Goal: Task Accomplishment & Management: Use online tool/utility

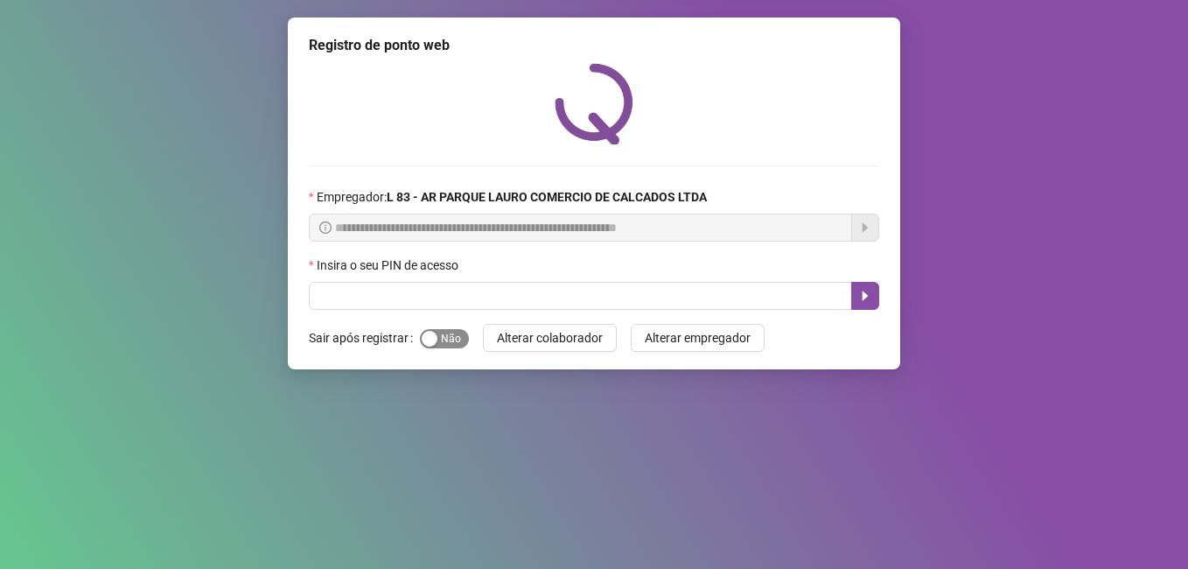
drag, startPoint x: 431, startPoint y: 344, endPoint x: 429, endPoint y: 334, distance: 9.8
click at [431, 341] on div "button" at bounding box center [430, 339] width 16 height 16
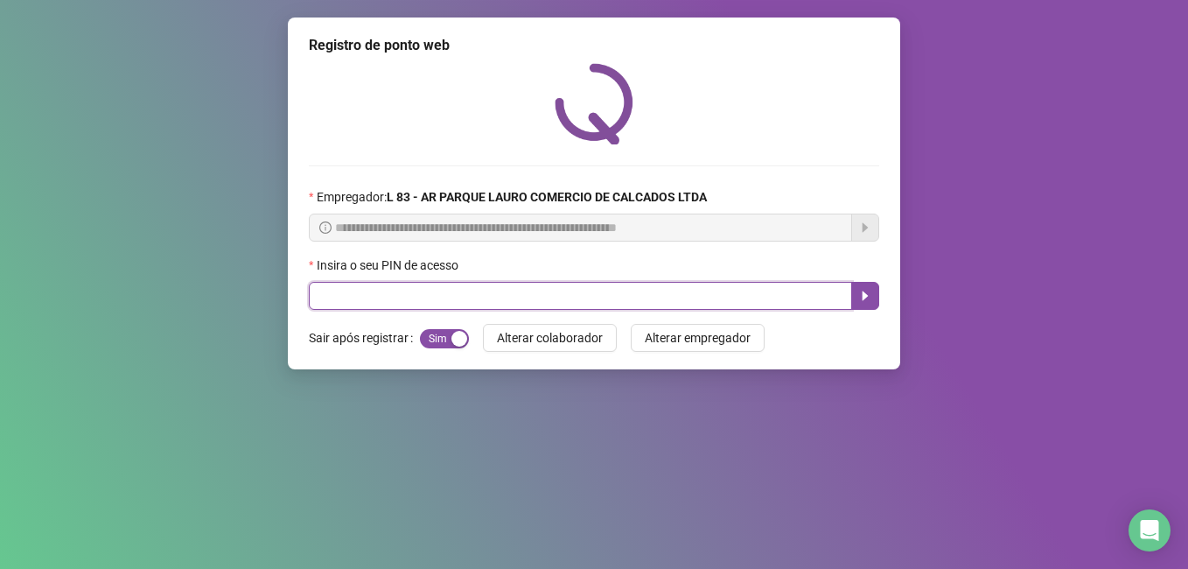
click at [429, 301] on input "text" at bounding box center [580, 296] width 543 height 28
type input "*****"
click at [863, 296] on icon "caret-right" at bounding box center [865, 296] width 6 height 10
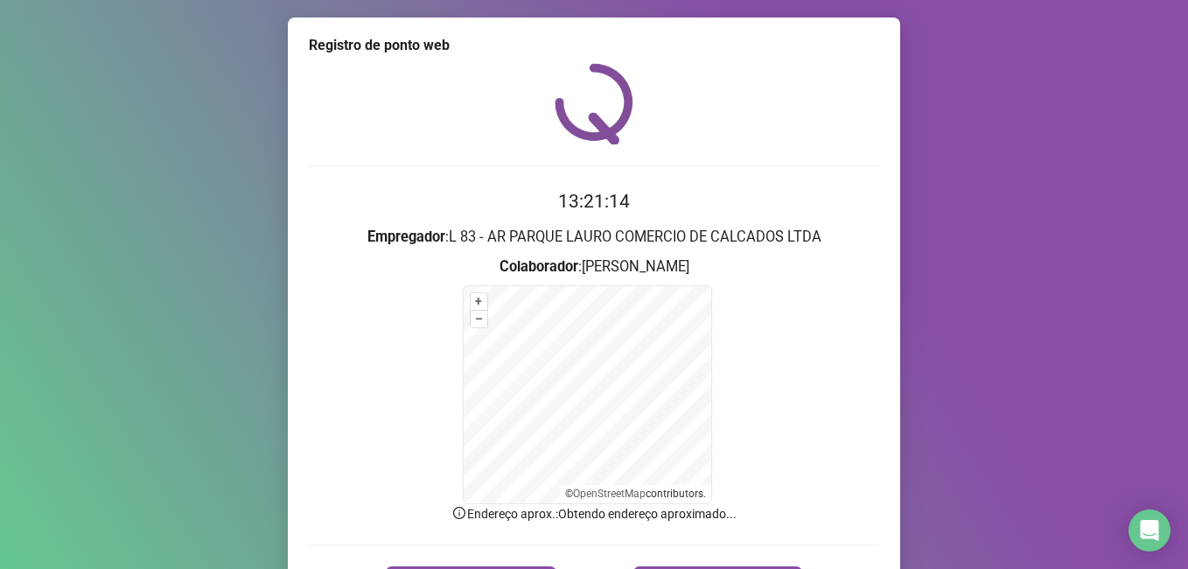
scroll to position [109, 0]
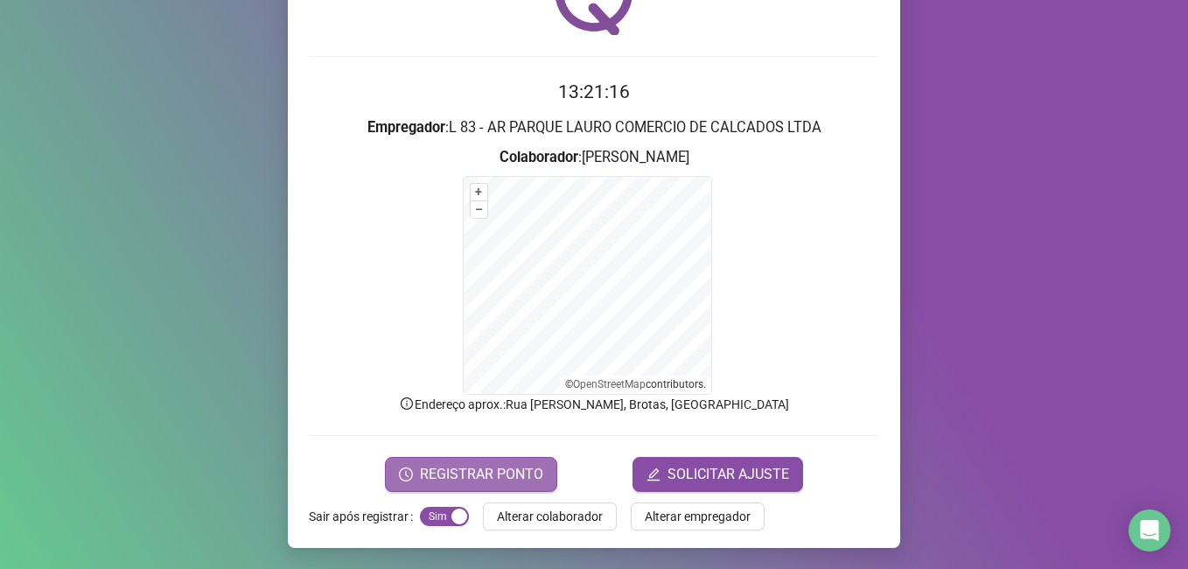
click at [482, 478] on span "REGISTRAR PONTO" at bounding box center [481, 474] width 123 height 21
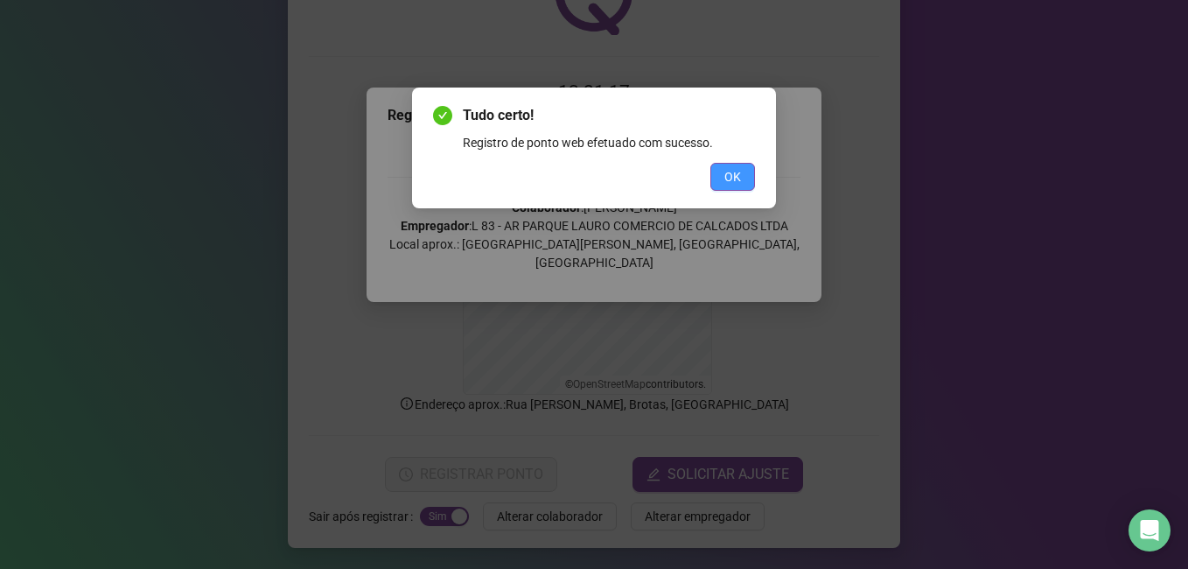
click at [731, 172] on span "OK" at bounding box center [732, 176] width 17 height 19
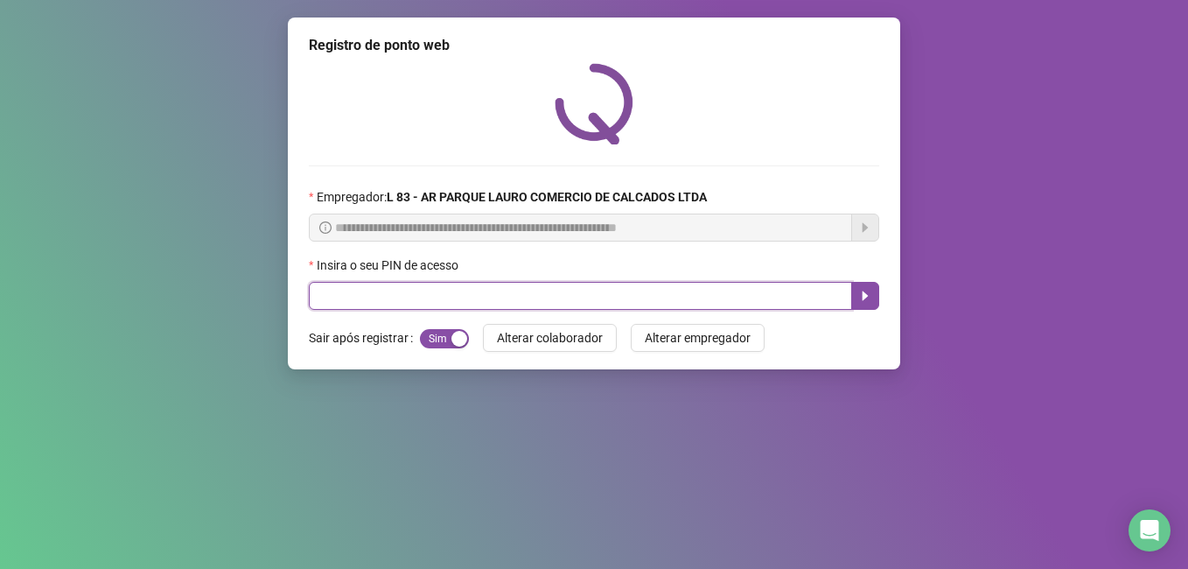
click at [412, 303] on input "text" at bounding box center [580, 296] width 543 height 28
type input "*****"
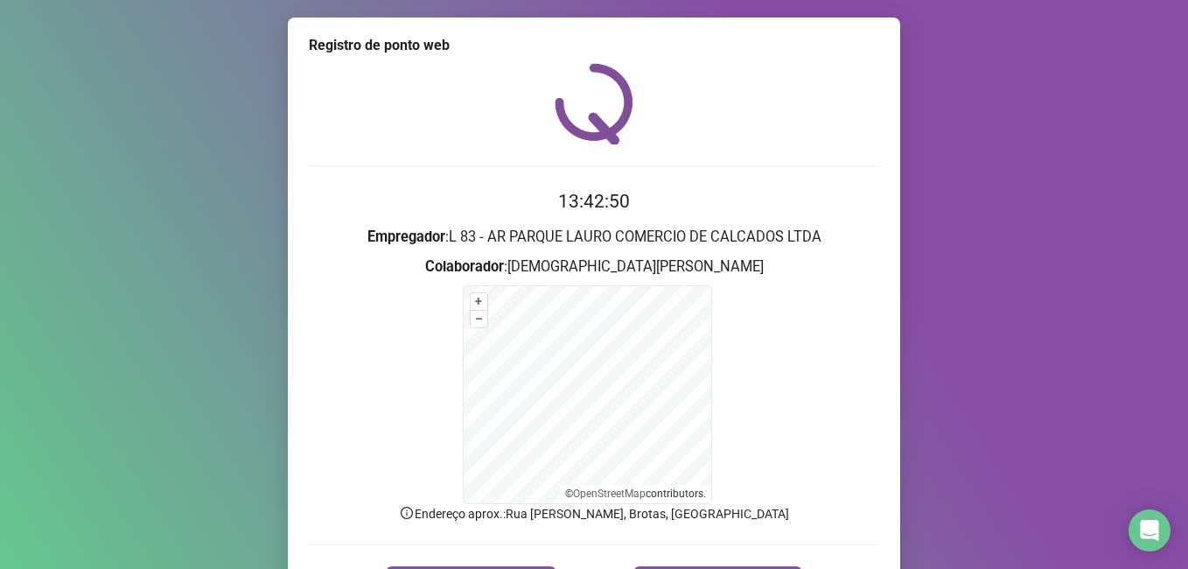
scroll to position [87, 0]
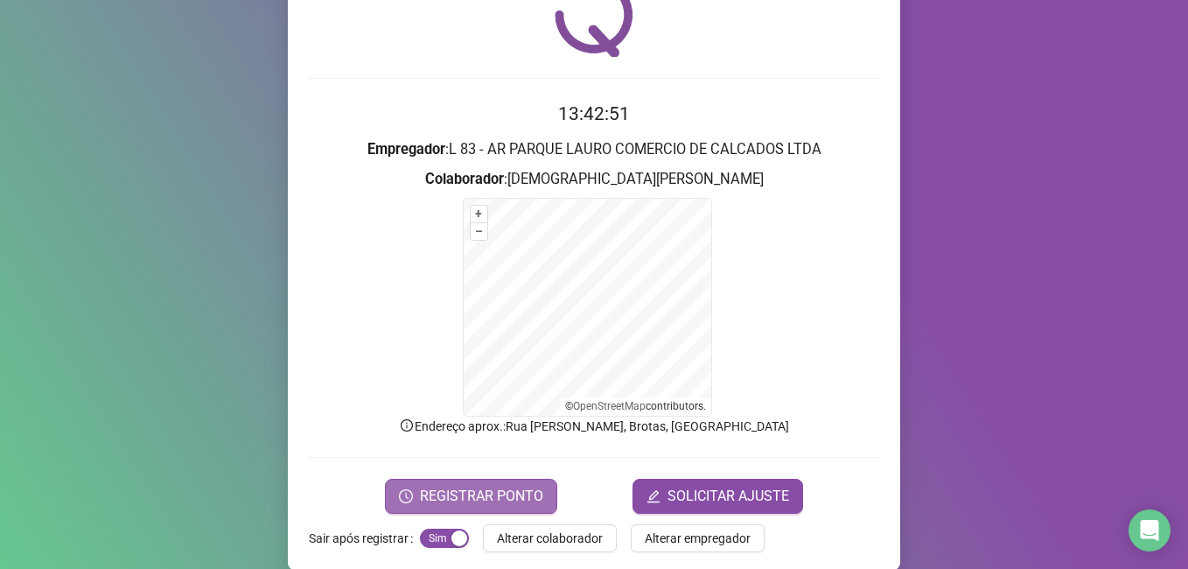
click at [483, 500] on span "REGISTRAR PONTO" at bounding box center [481, 495] width 123 height 21
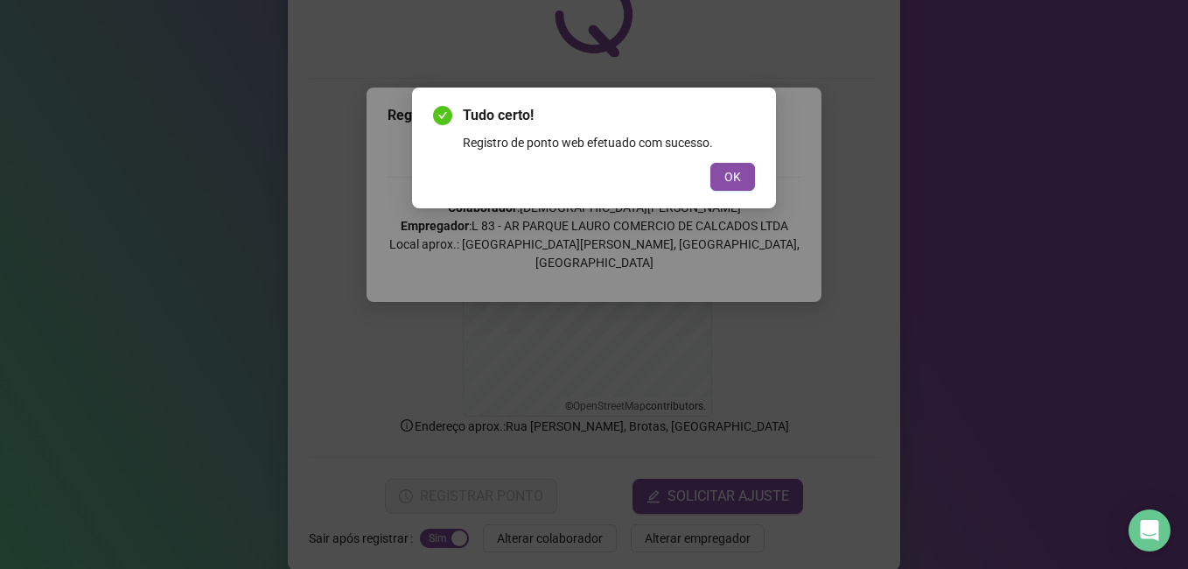
click at [722, 162] on div "Tudo certo! Registro de ponto web efetuado com sucesso. OK" at bounding box center [594, 148] width 322 height 86
click at [723, 167] on button "OK" at bounding box center [732, 177] width 45 height 28
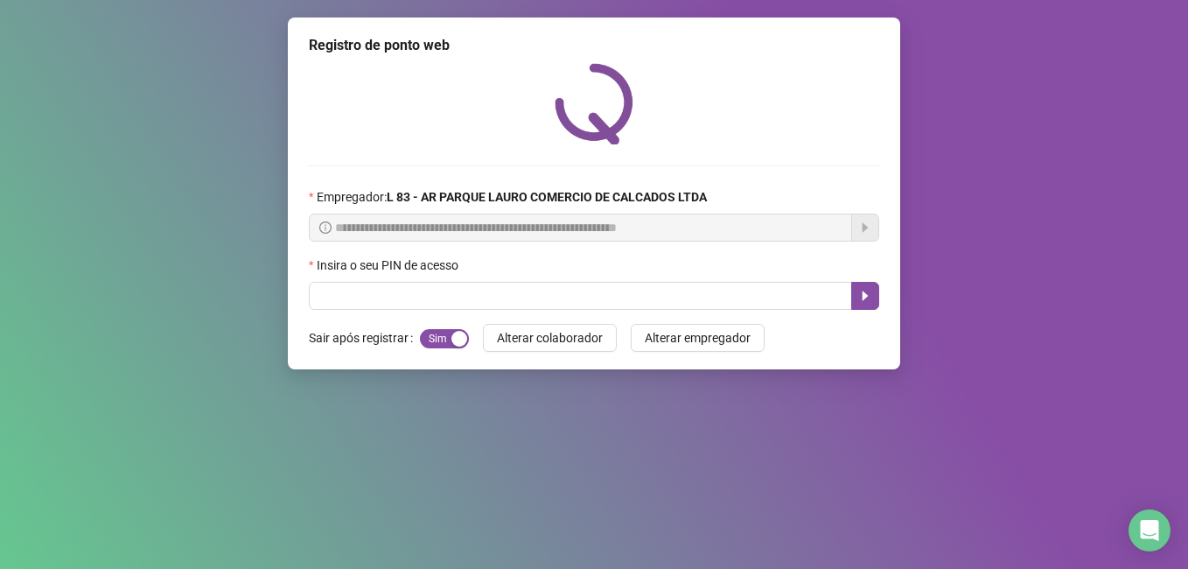
scroll to position [0, 0]
click at [468, 297] on input "text" at bounding box center [580, 296] width 543 height 28
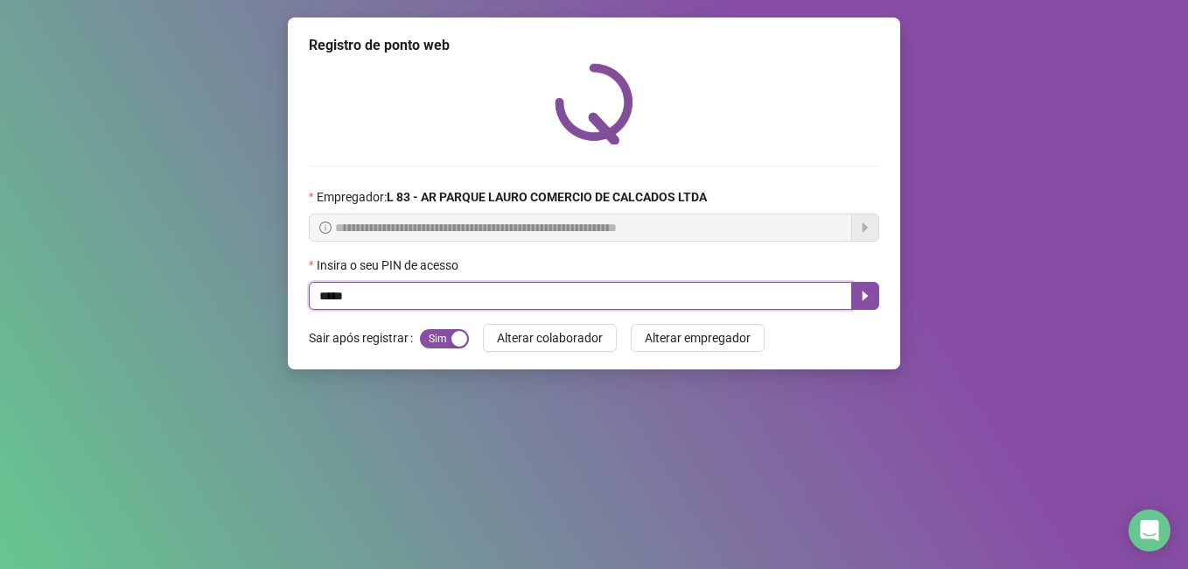
type input "*****"
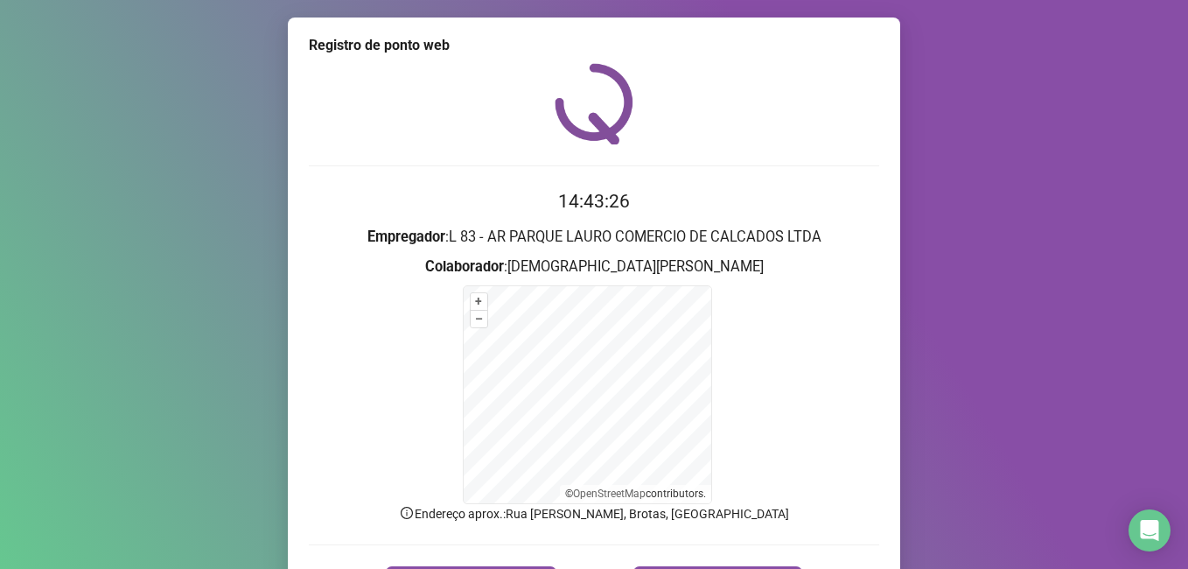
scroll to position [109, 0]
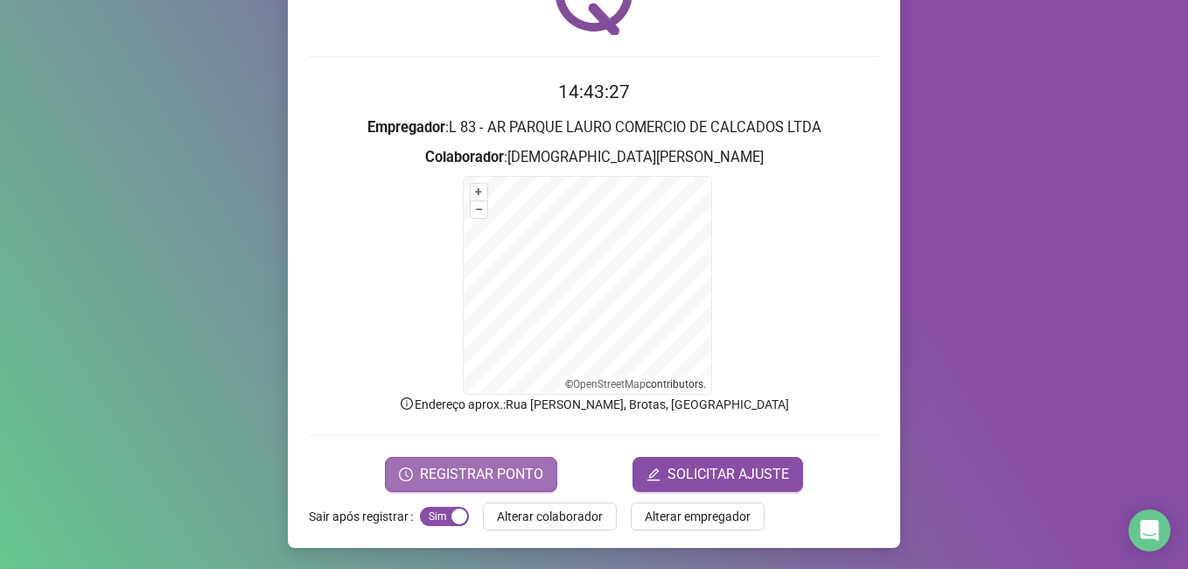
click at [508, 477] on span "REGISTRAR PONTO" at bounding box center [481, 474] width 123 height 21
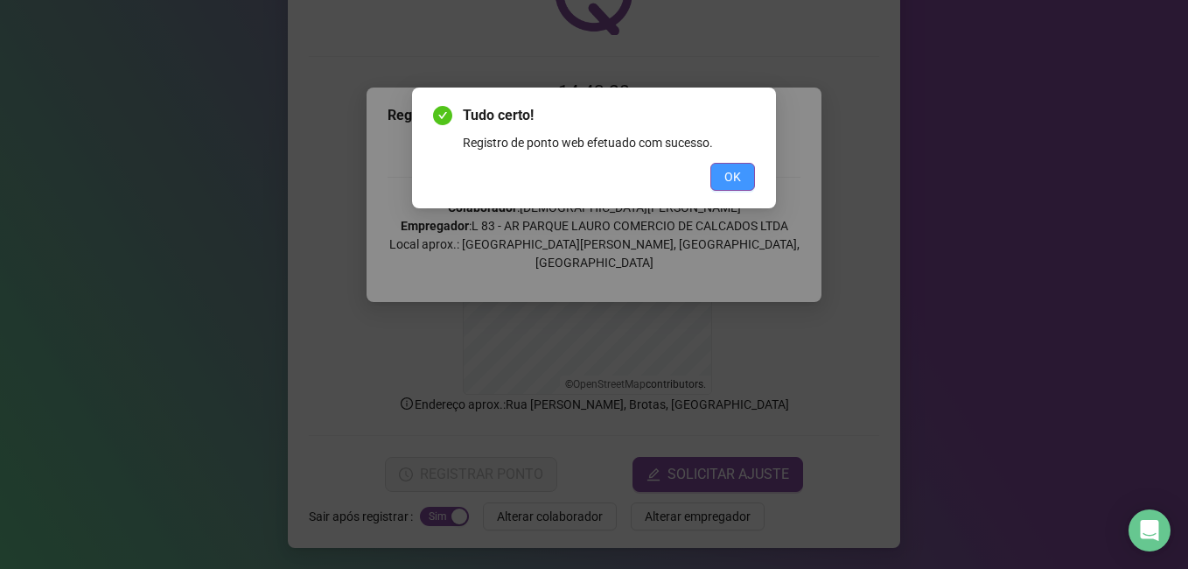
click at [735, 181] on span "OK" at bounding box center [732, 176] width 17 height 19
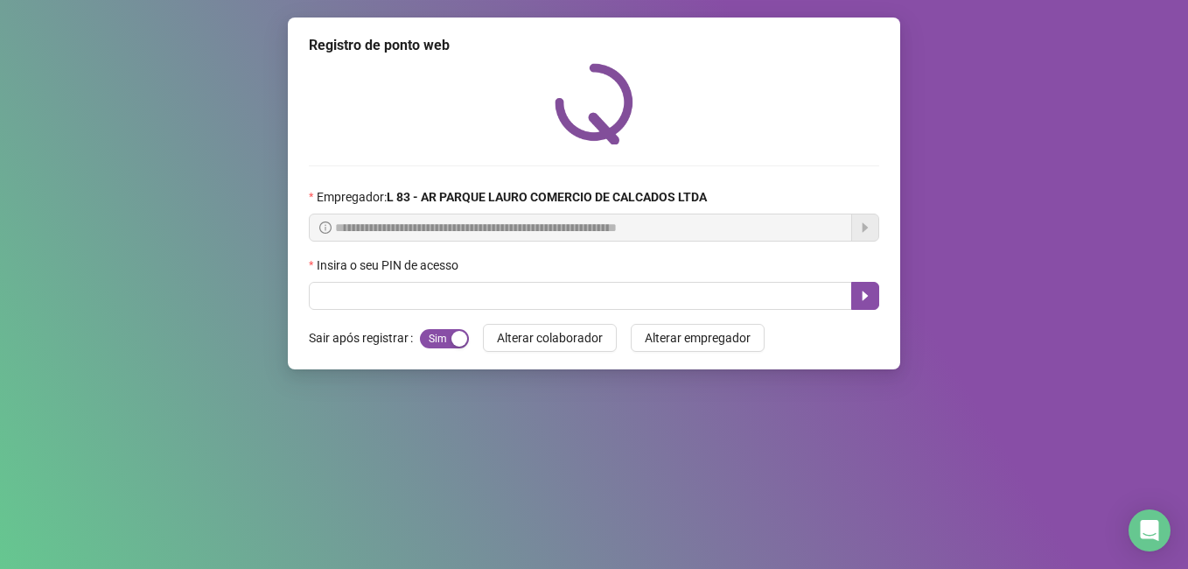
scroll to position [0, 0]
click at [488, 292] on input "text" at bounding box center [580, 296] width 543 height 28
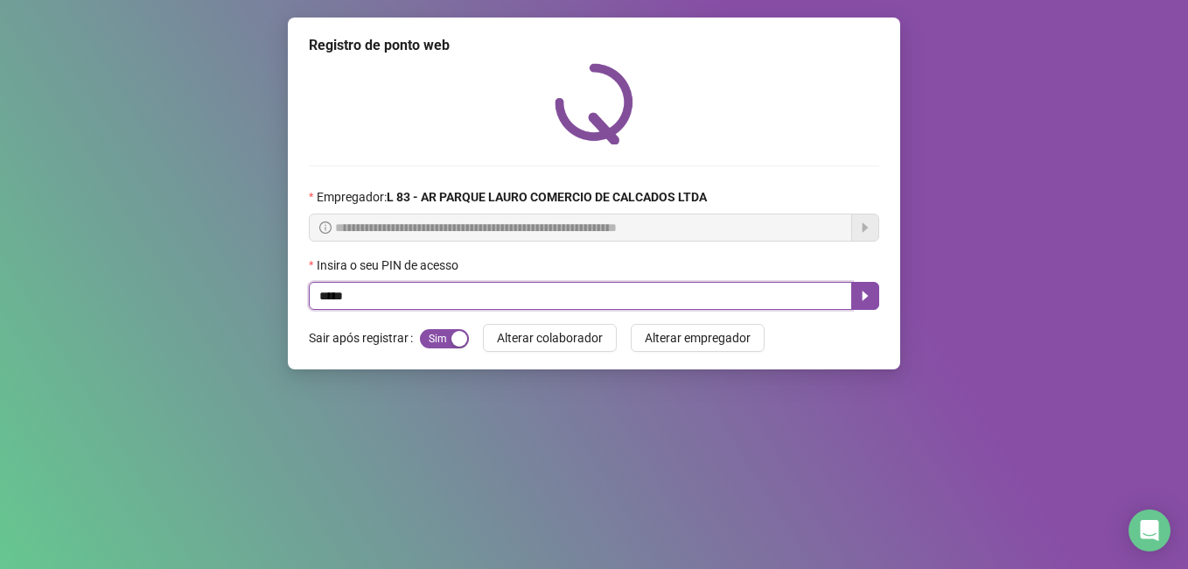
type input "*****"
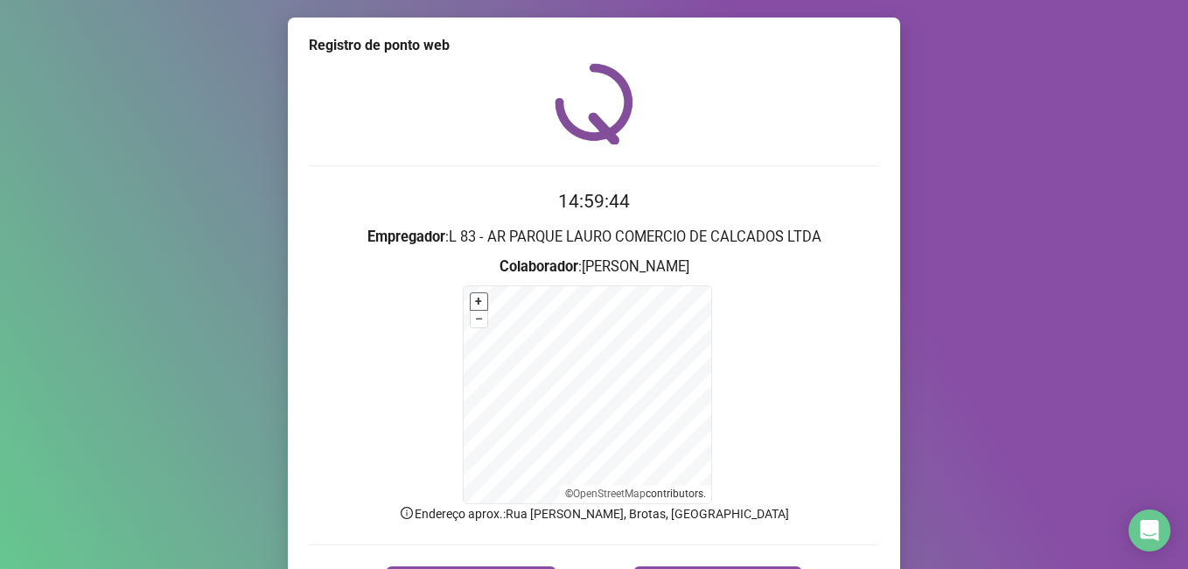
scroll to position [87, 0]
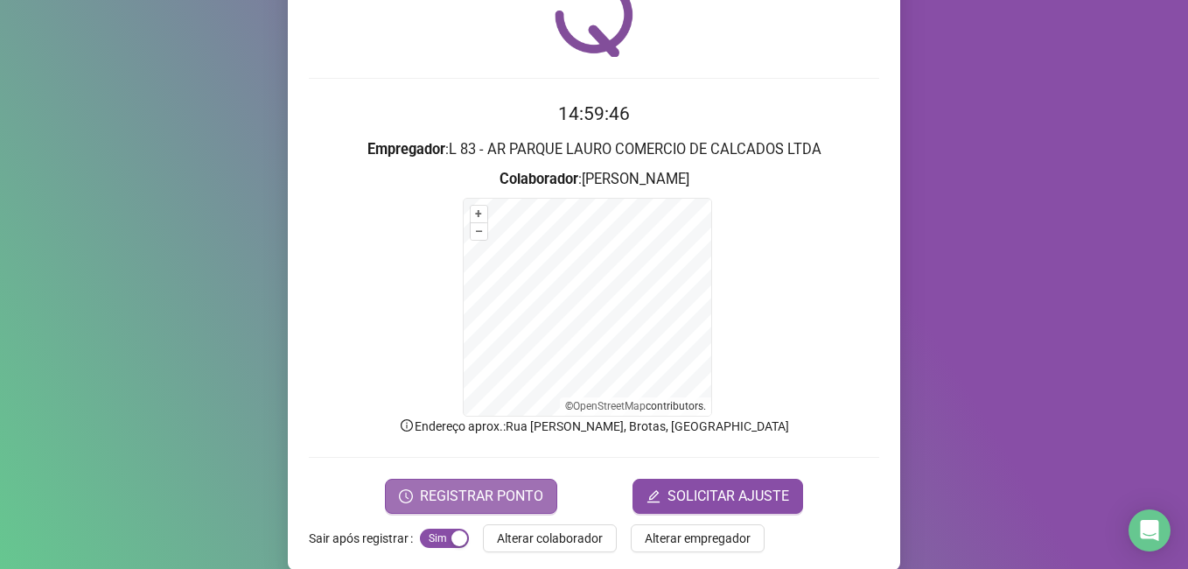
click at [516, 502] on span "REGISTRAR PONTO" at bounding box center [481, 495] width 123 height 21
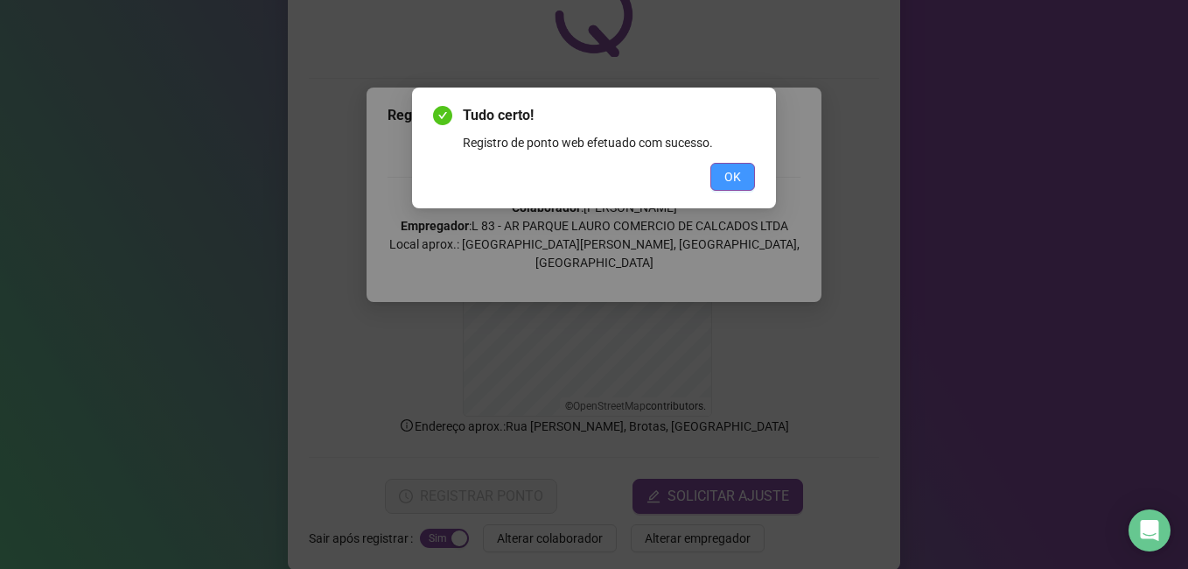
click at [745, 167] on button "OK" at bounding box center [732, 177] width 45 height 28
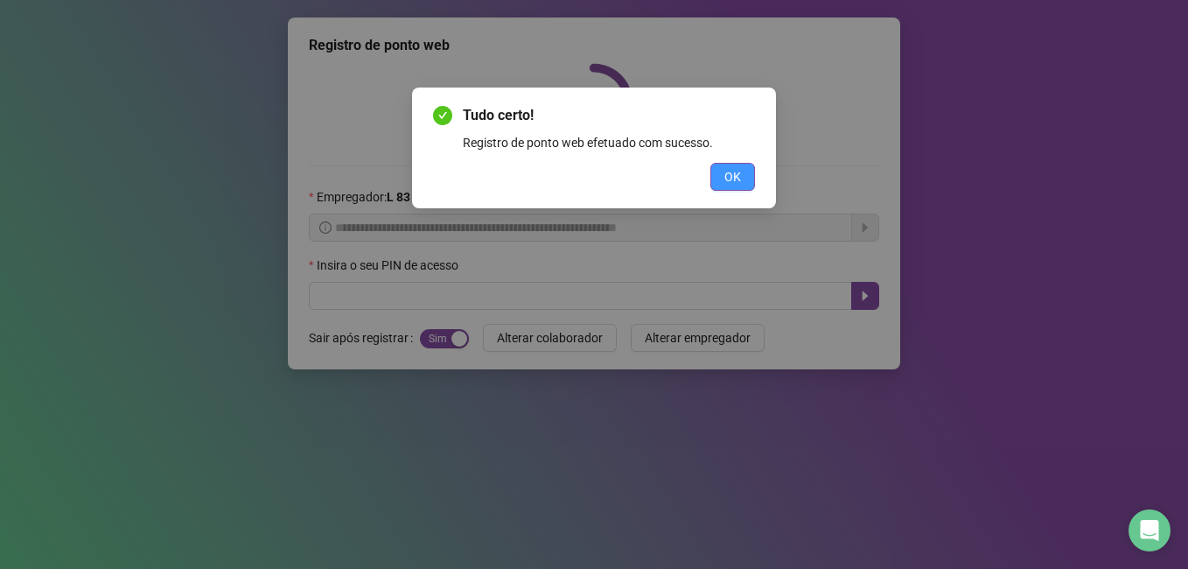
scroll to position [0, 0]
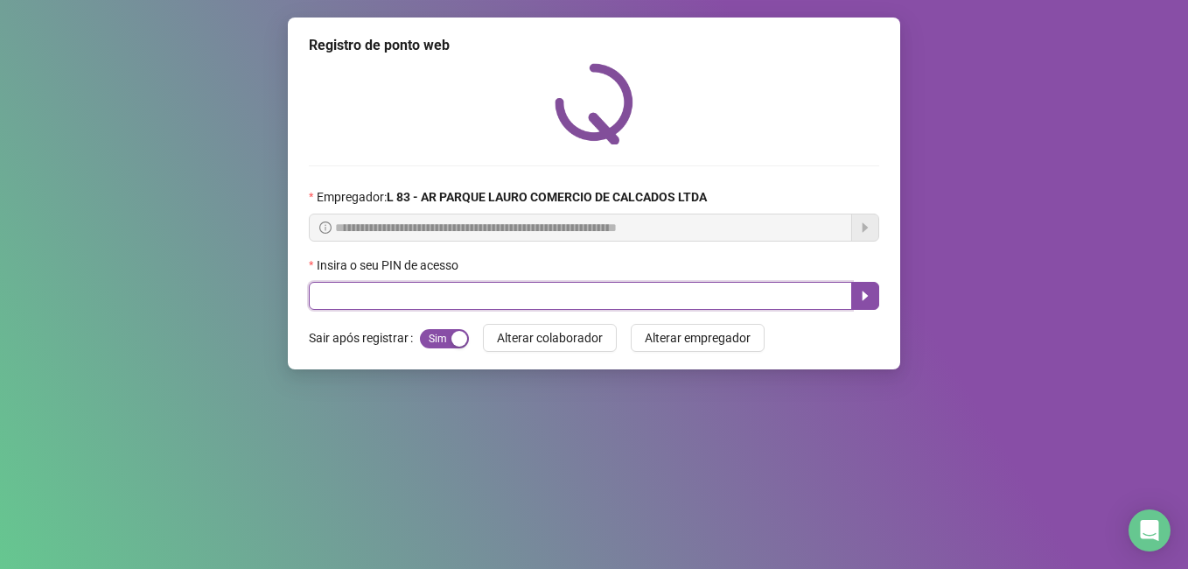
click at [549, 293] on input "text" at bounding box center [580, 296] width 543 height 28
type input "*****"
click at [868, 297] on icon "caret-right" at bounding box center [865, 296] width 14 height 14
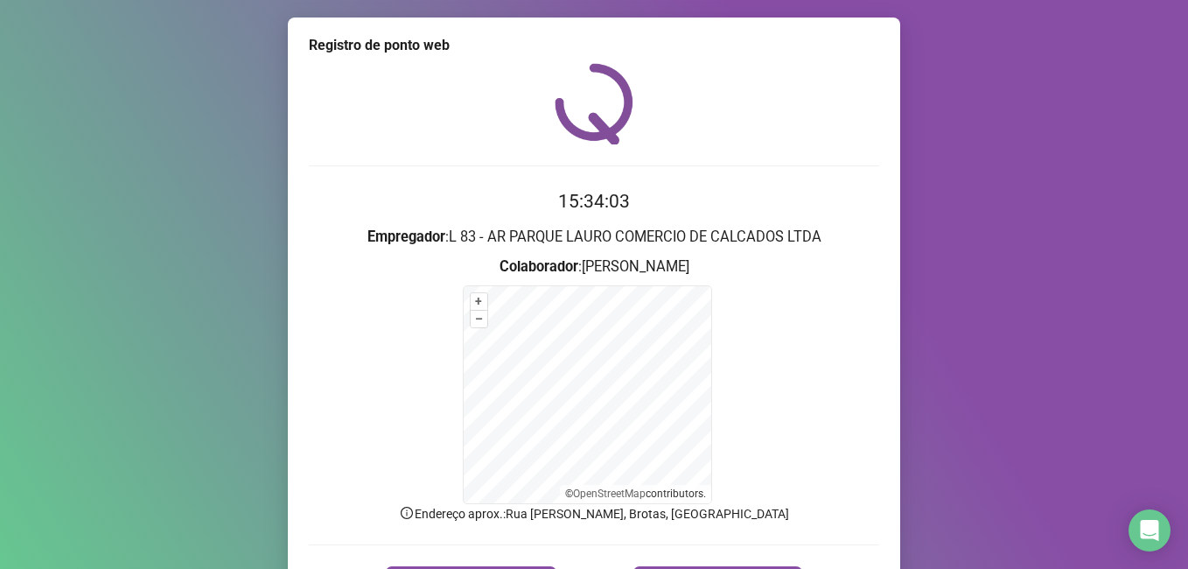
scroll to position [109, 0]
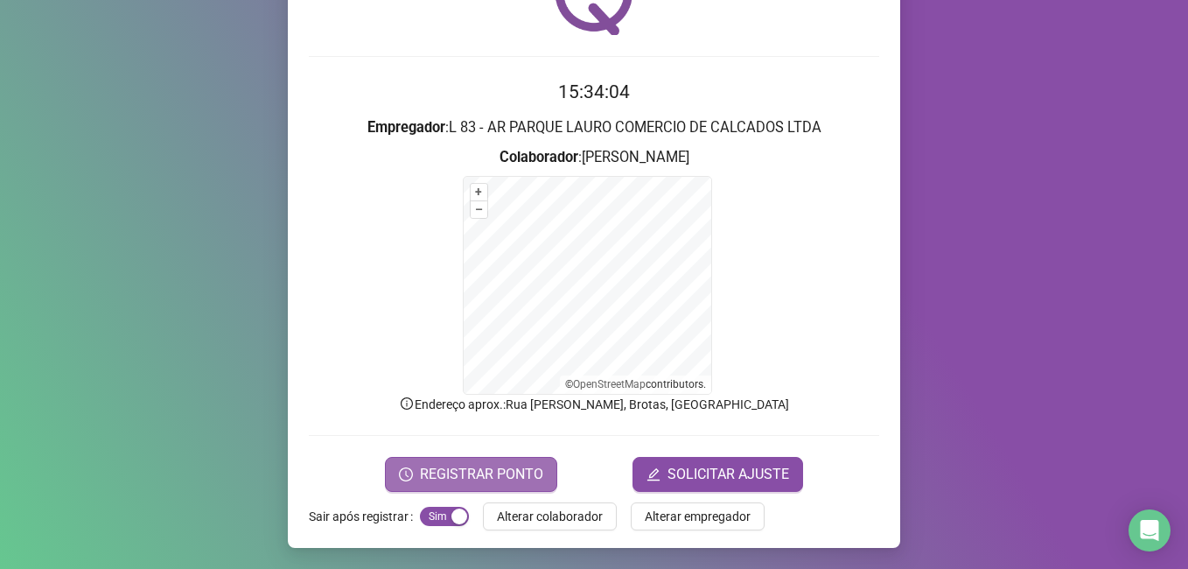
click at [463, 479] on span "REGISTRAR PONTO" at bounding box center [481, 474] width 123 height 21
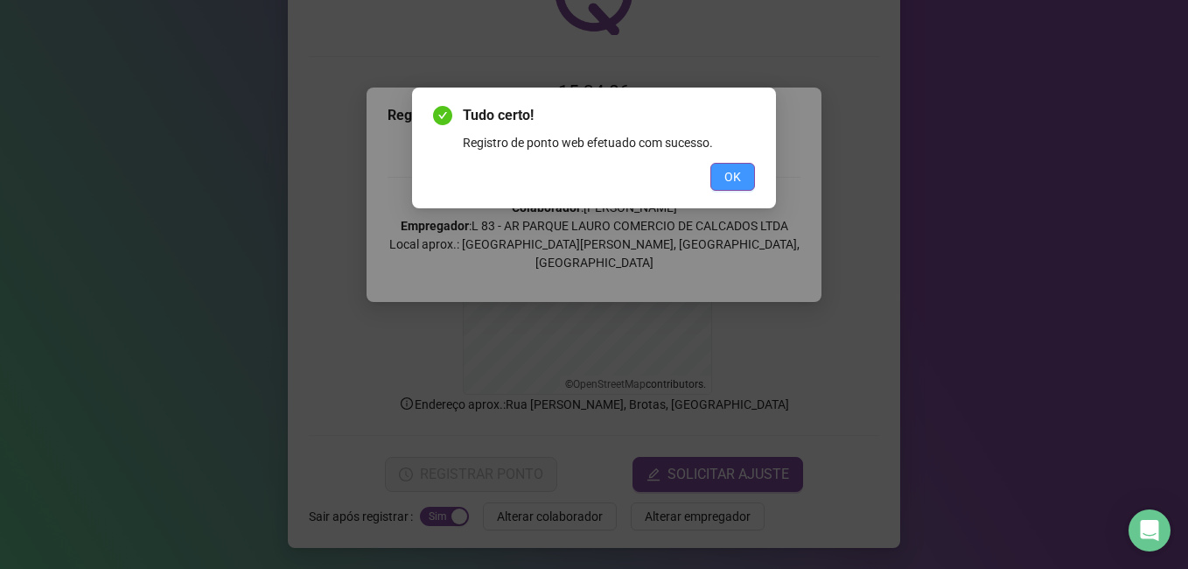
click at [727, 167] on span "OK" at bounding box center [732, 176] width 17 height 19
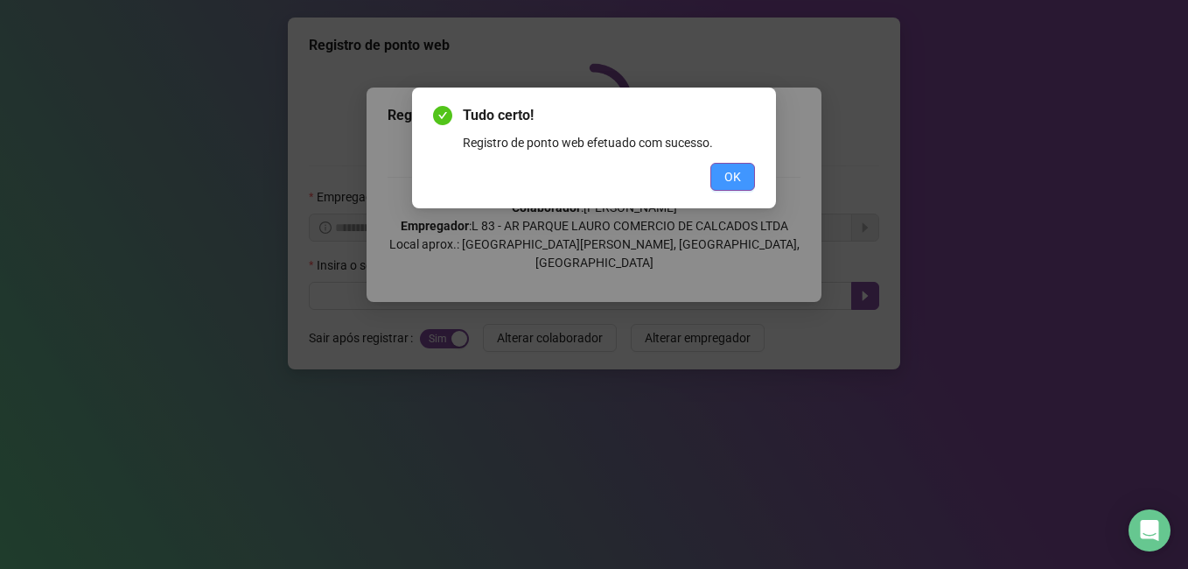
scroll to position [0, 0]
